Goal: Information Seeking & Learning: Understand process/instructions

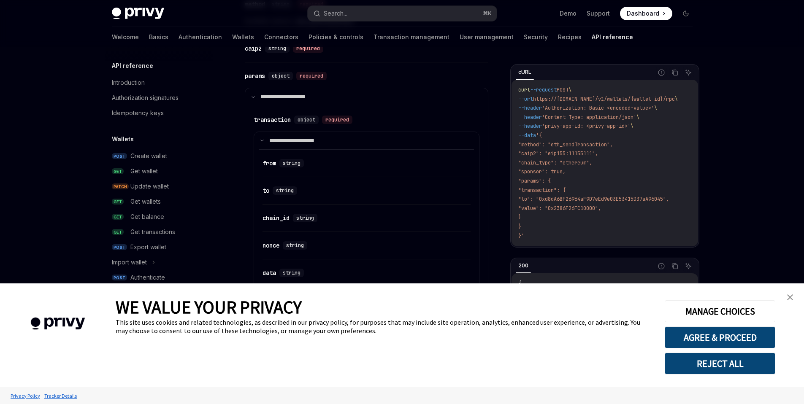
scroll to position [473, 0]
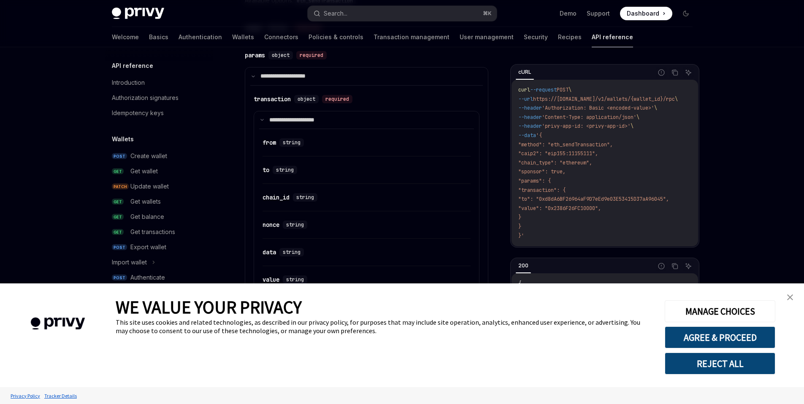
click at [787, 296] on img "close banner" at bounding box center [790, 298] width 6 height 6
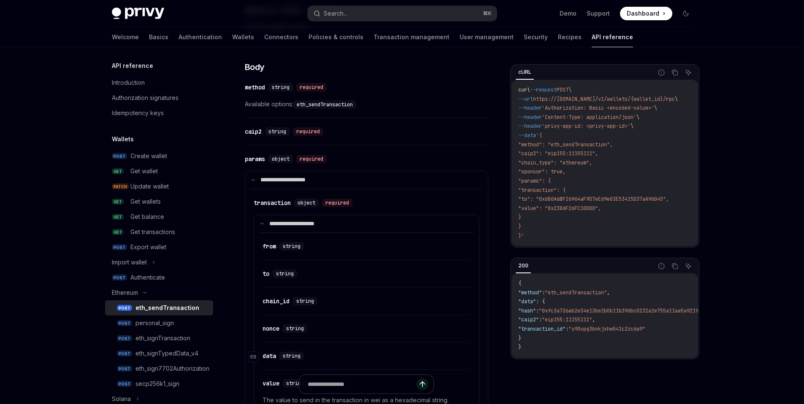
scroll to position [349, 0]
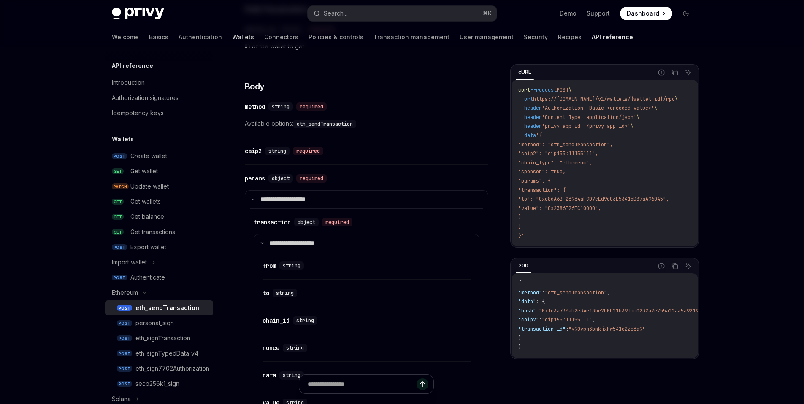
click at [232, 39] on link "Wallets" at bounding box center [243, 37] width 22 height 20
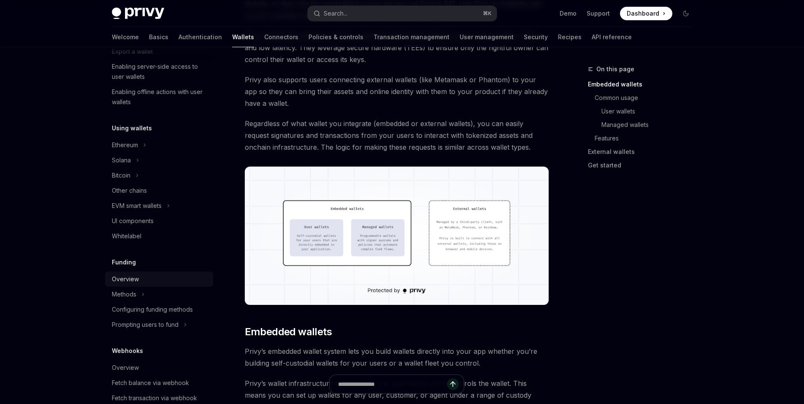
scroll to position [138, 0]
click at [141, 149] on div "Ethereum" at bounding box center [159, 147] width 108 height 15
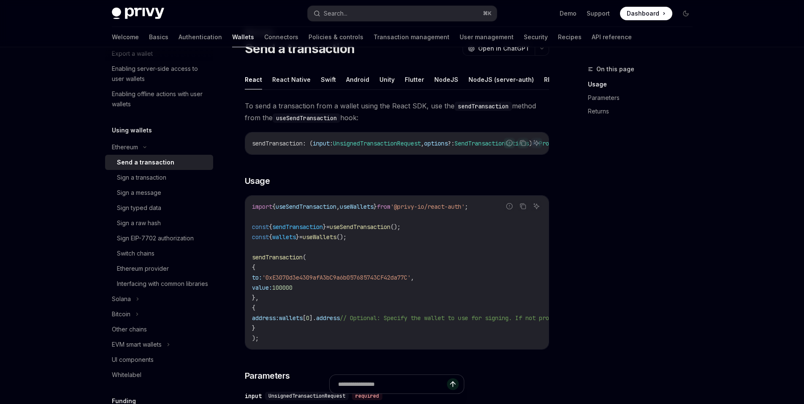
scroll to position [43, 0]
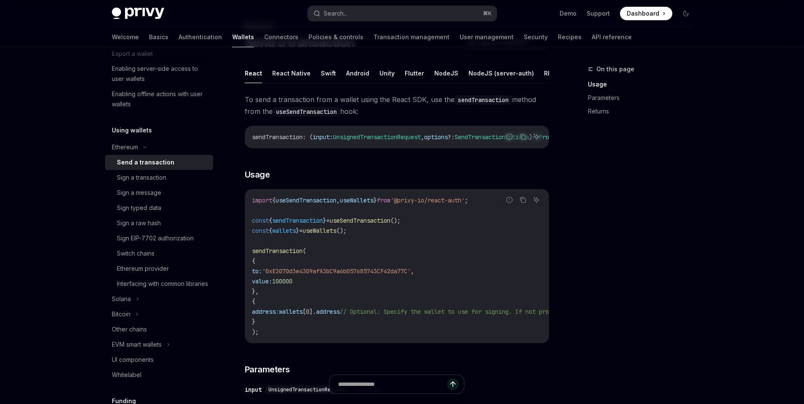
click at [531, 70] on ul "React React Native Swift Android Unity Flutter NodeJS NodeJS (server-auth) REST…" at bounding box center [397, 73] width 304 height 20
click at [544, 73] on button "REST API" at bounding box center [557, 73] width 27 height 20
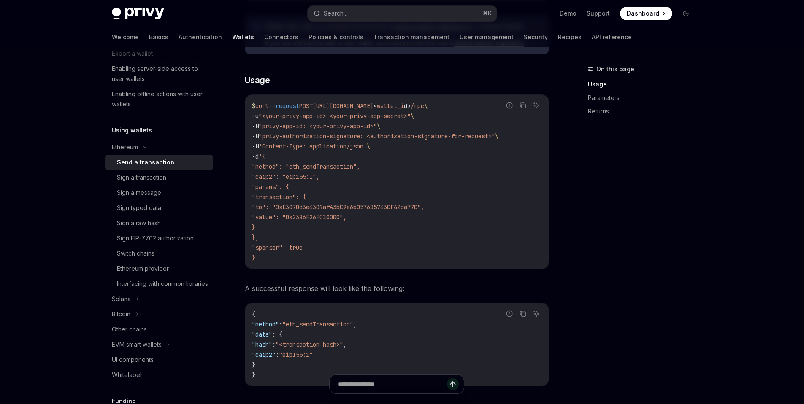
scroll to position [172, 0]
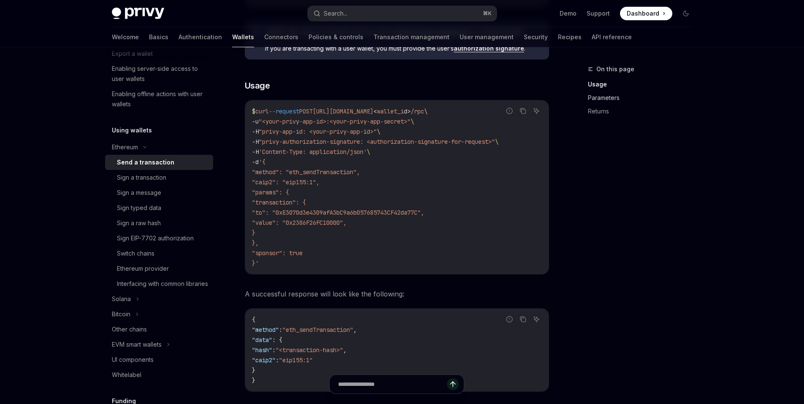
click at [604, 96] on link "Parameters" at bounding box center [643, 98] width 111 height 14
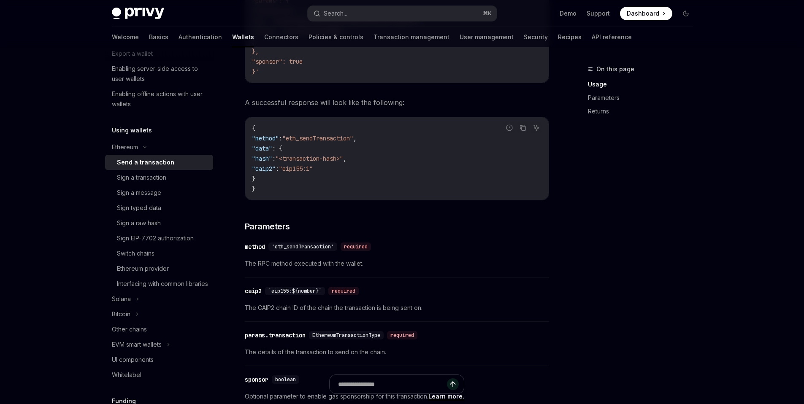
scroll to position [262, 0]
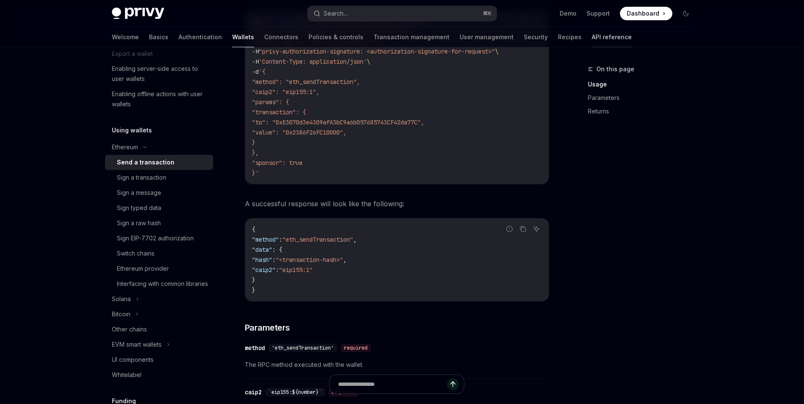
click at [592, 35] on link "API reference" at bounding box center [612, 37] width 40 height 20
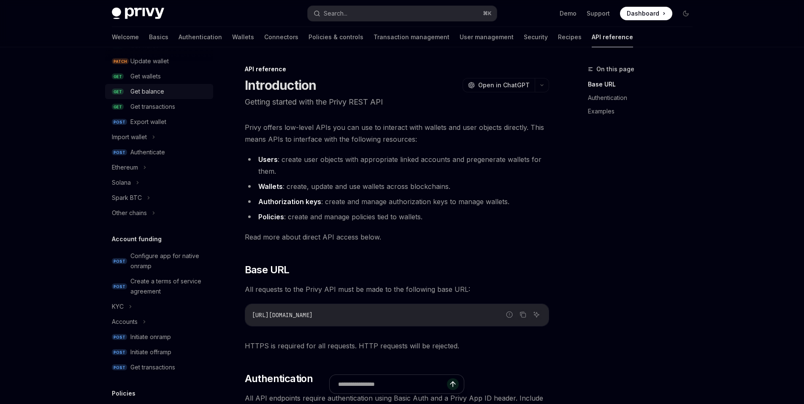
scroll to position [132, 0]
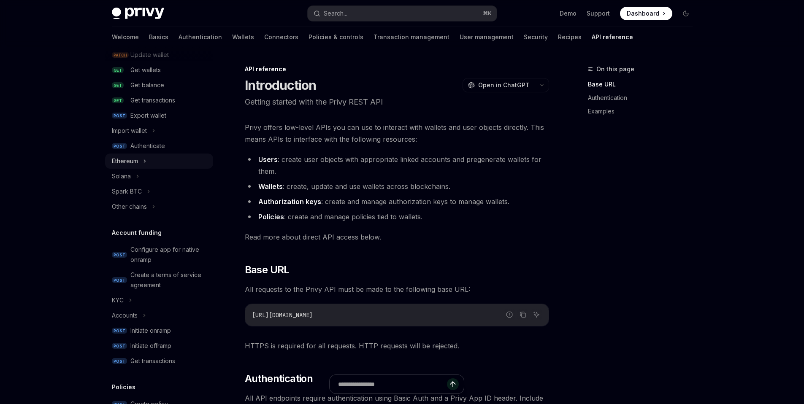
click at [143, 163] on icon at bounding box center [144, 161] width 3 height 10
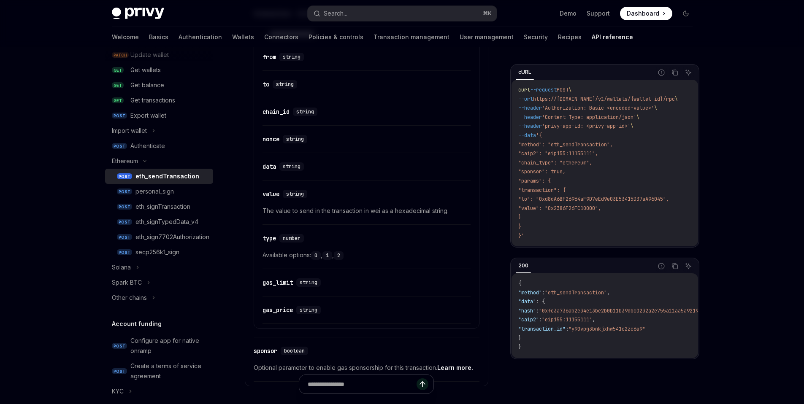
scroll to position [565, 0]
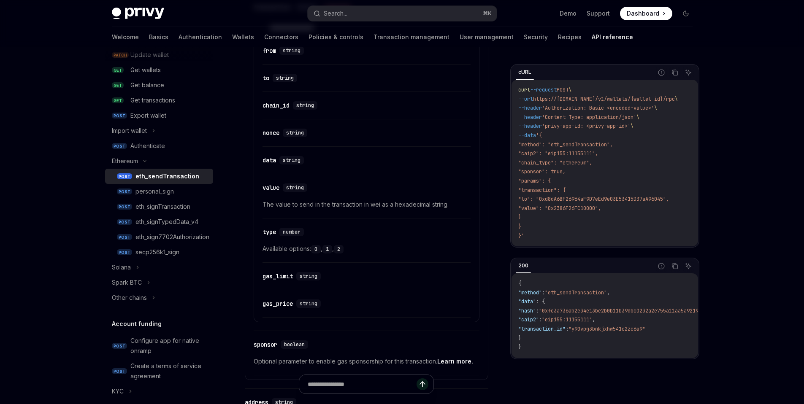
click at [347, 204] on span "The value to send in the transaction in wei as a hexadecimal string." at bounding box center [366, 205] width 208 height 10
click at [579, 210] on span ""value": "0x2386F26FC10000"," at bounding box center [559, 208] width 83 height 7
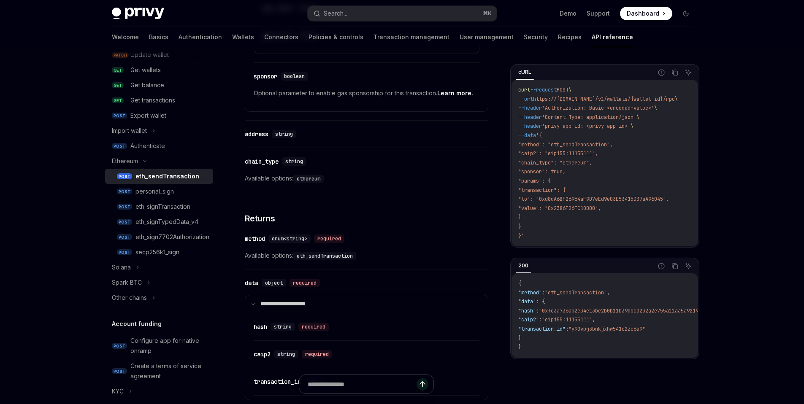
scroll to position [836, 0]
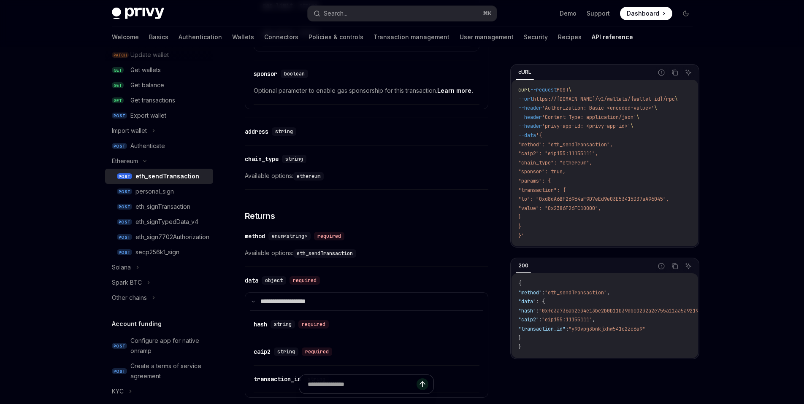
type textarea "*"
